Goal: Task Accomplishment & Management: Use online tool/utility

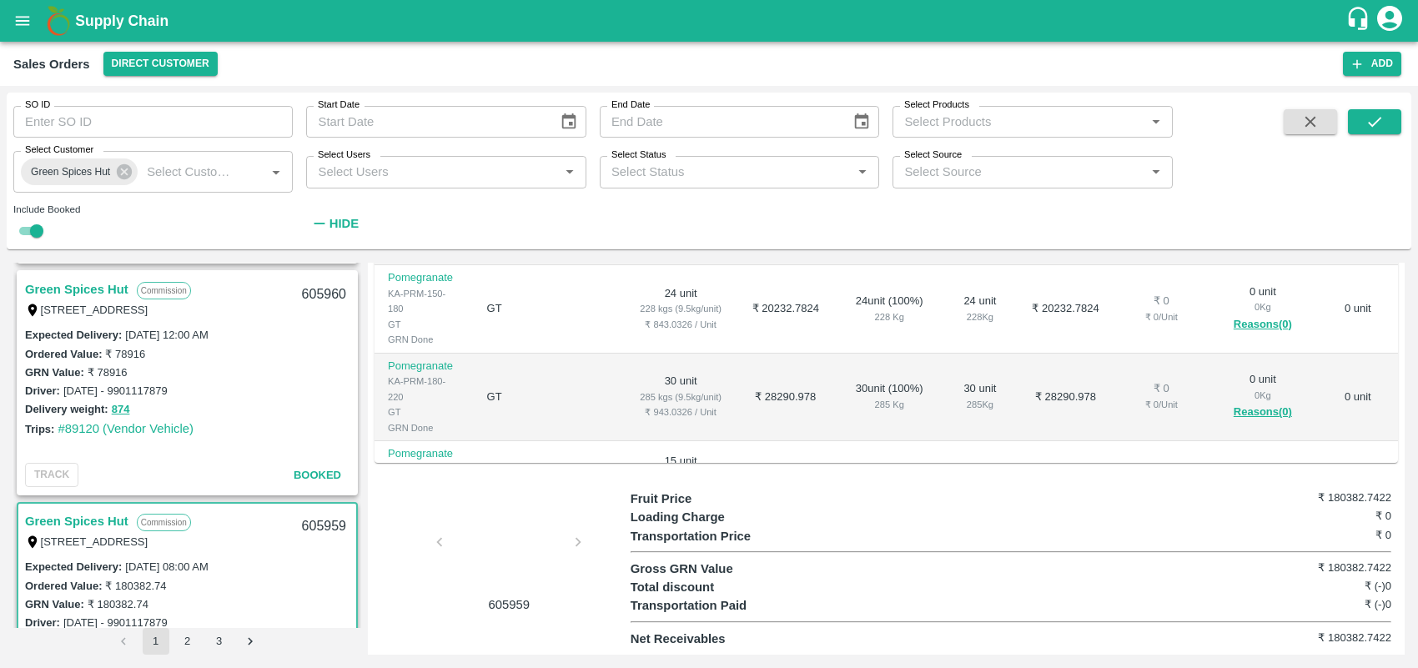
scroll to position [1105, 0]
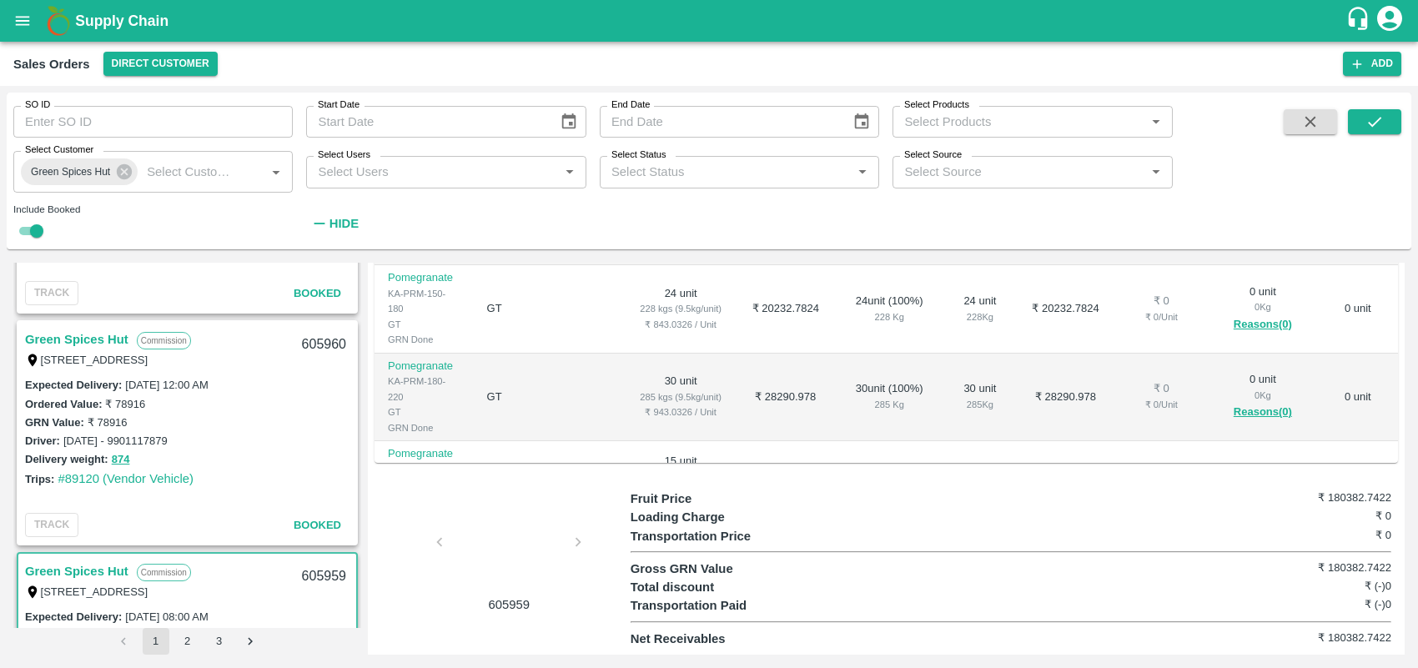
click at [93, 330] on link "Green Spices Hut" at bounding box center [76, 340] width 103 height 22
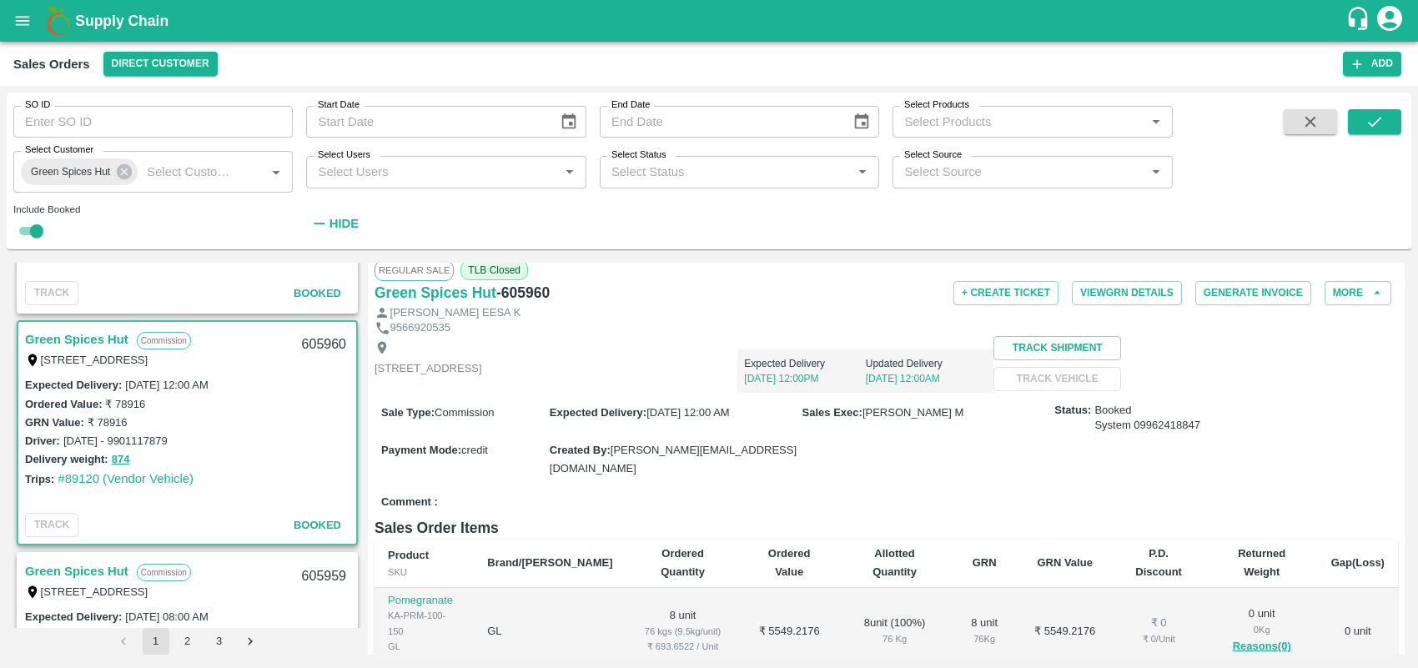
scroll to position [4, 0]
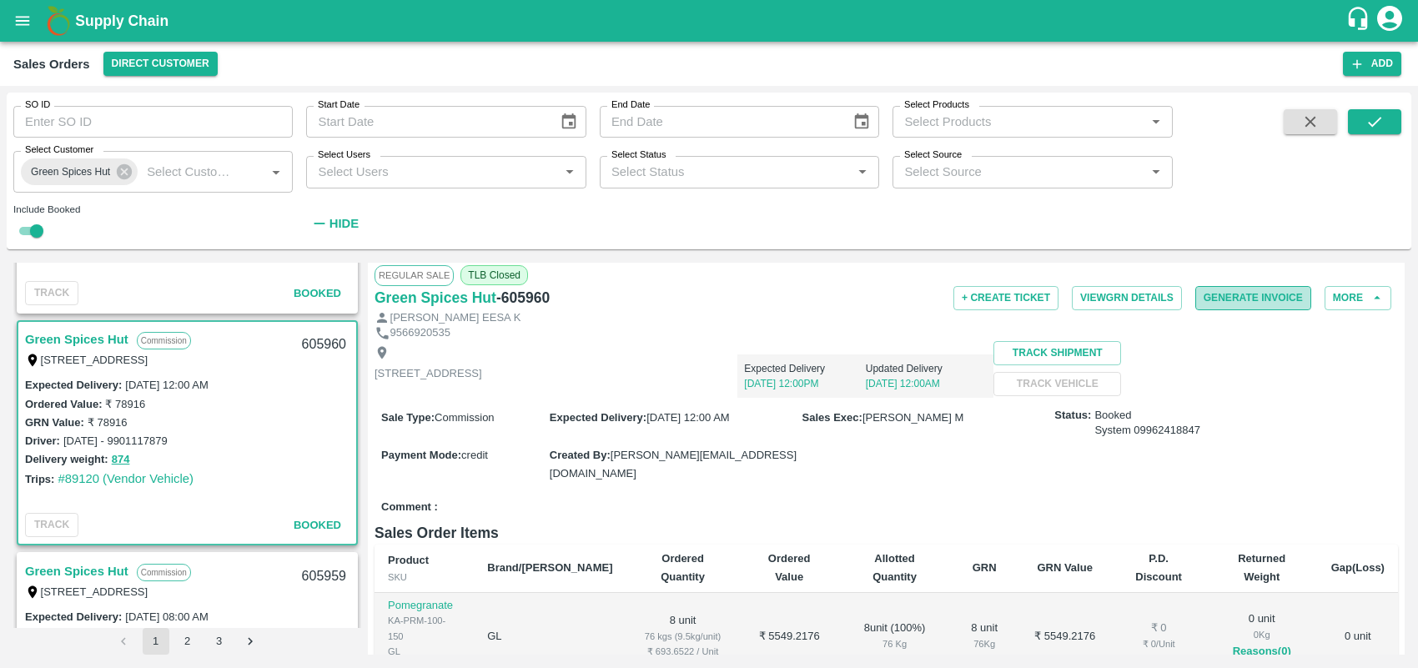
click at [1237, 303] on button "Generate Invoice" at bounding box center [1253, 298] width 116 height 24
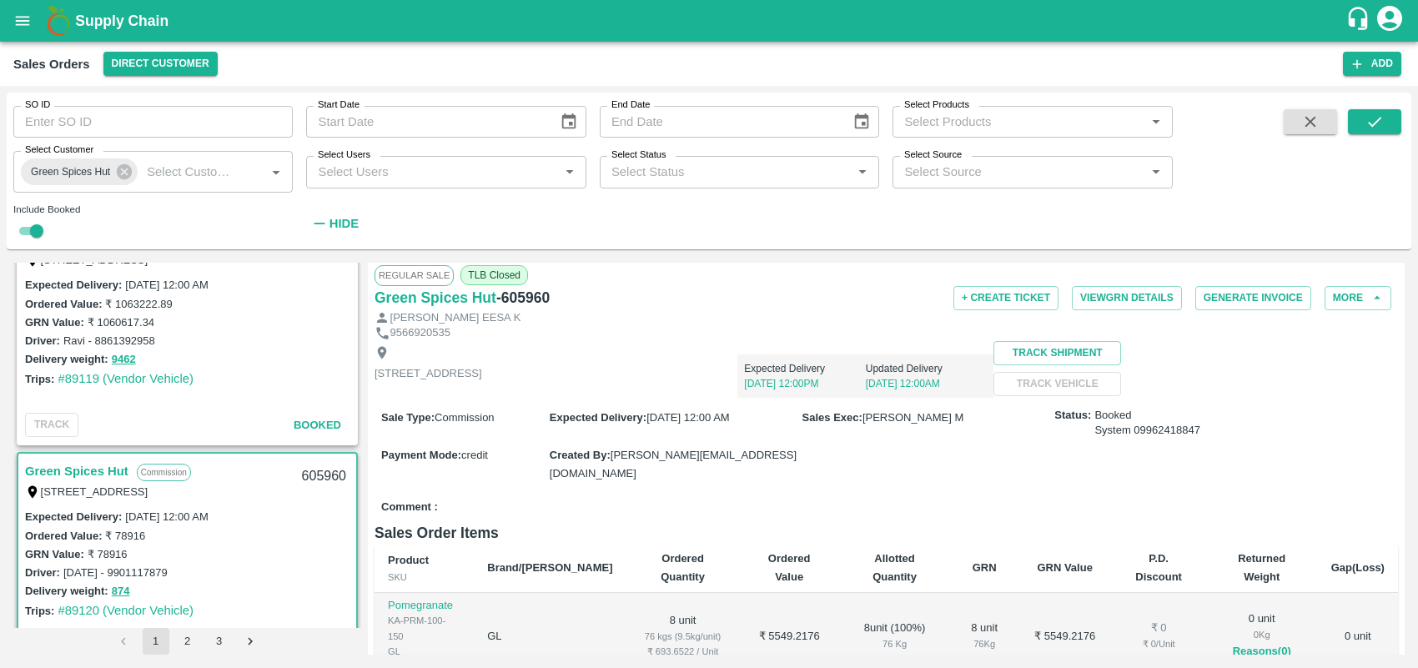
scroll to position [890, 0]
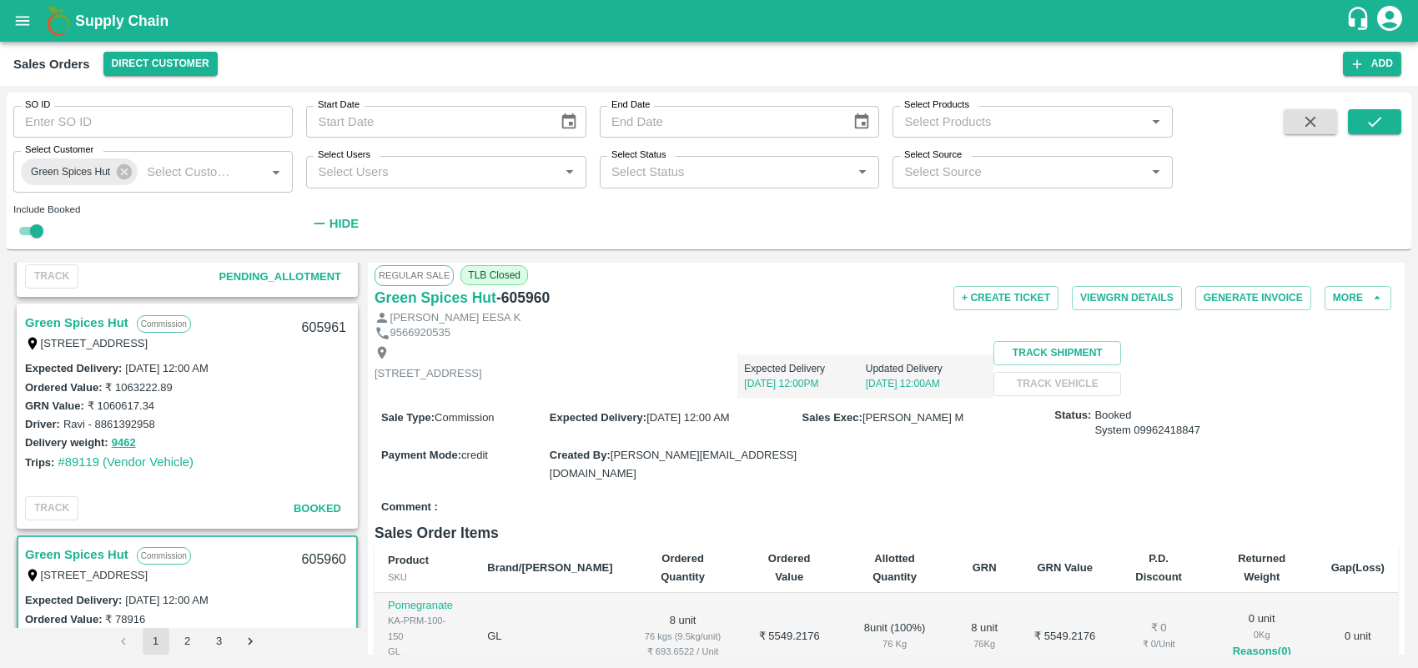
click at [63, 317] on link "Green Spices Hut" at bounding box center [76, 323] width 103 height 22
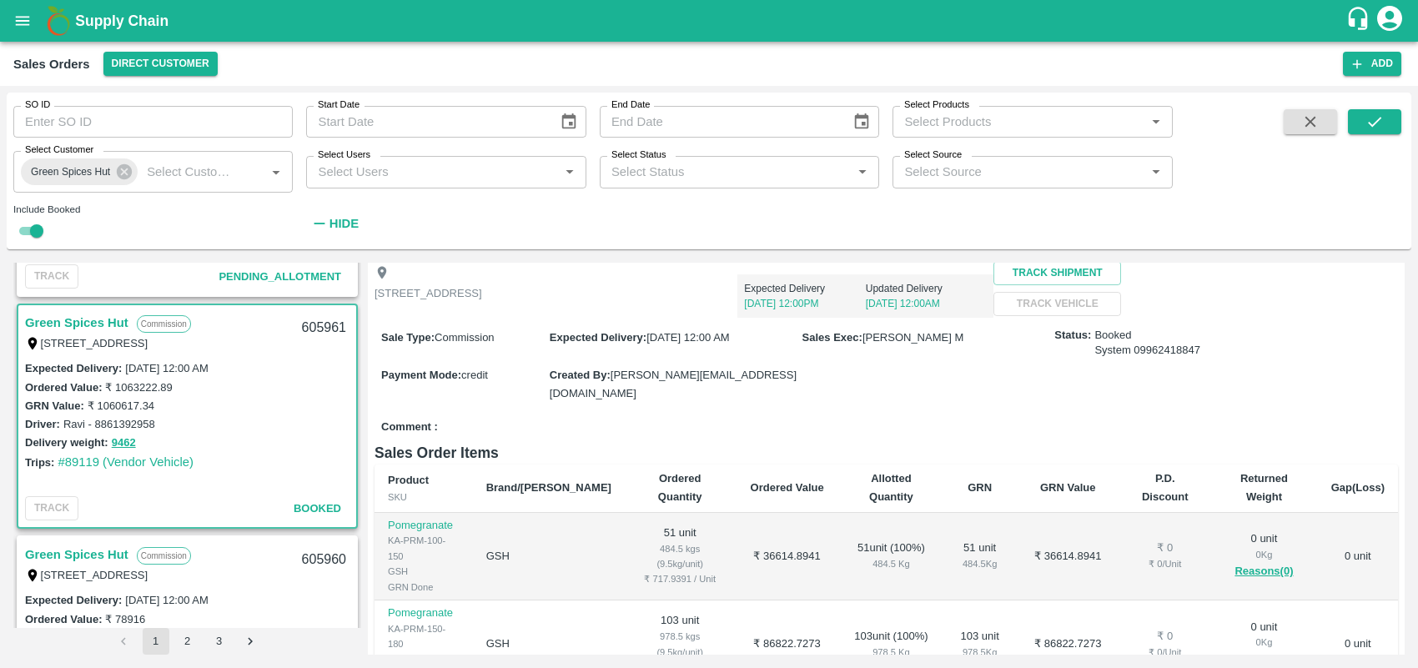
scroll to position [15, 0]
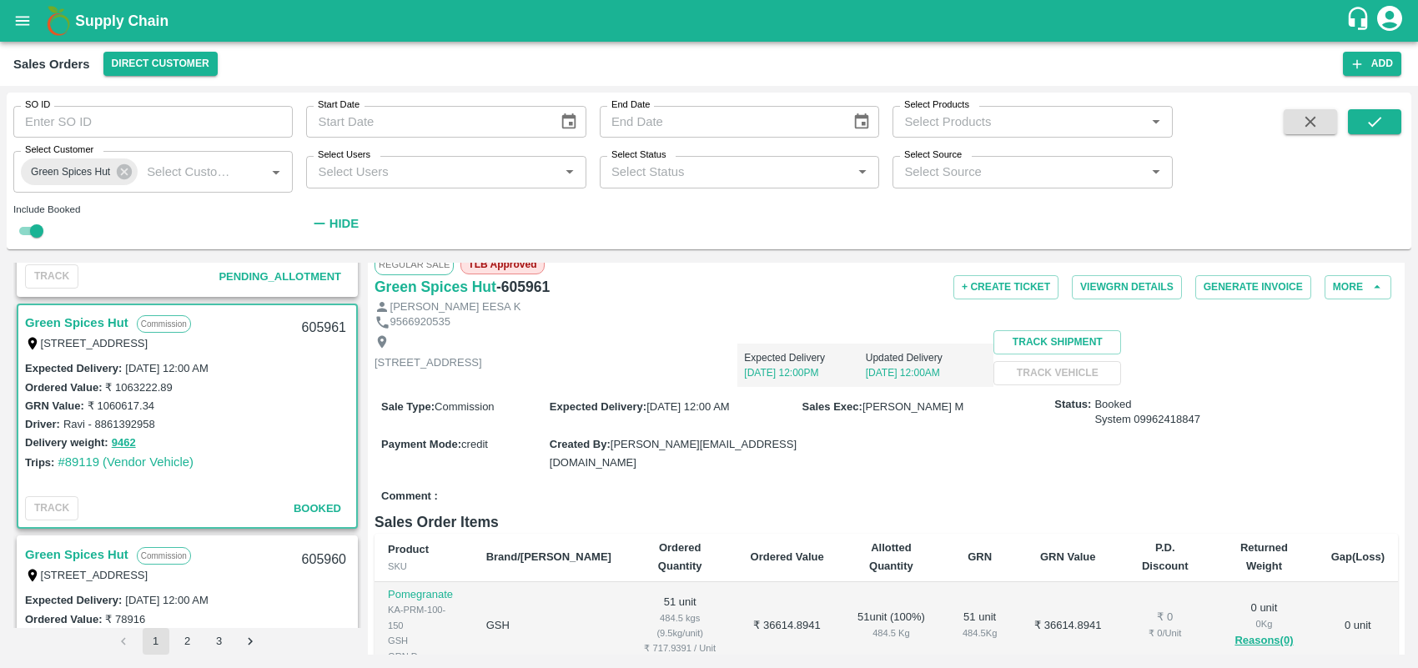
click at [1244, 272] on div "Regular Sale TLB Approved" at bounding box center [887, 264] width 1024 height 20
click at [1245, 284] on button "Generate Invoice" at bounding box center [1253, 287] width 116 height 24
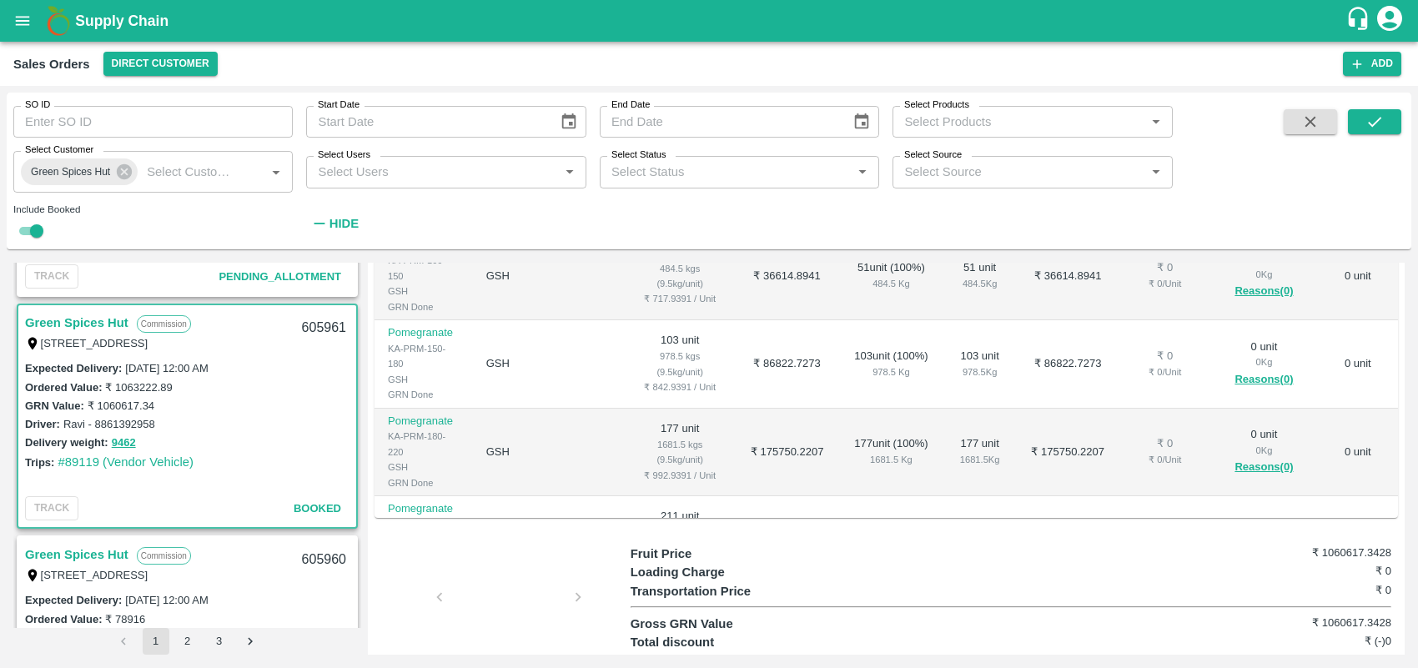
scroll to position [461, 0]
